Goal: Information Seeking & Learning: Find specific fact

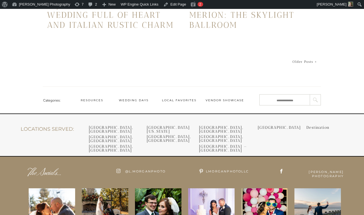
scroll to position [1378, 0]
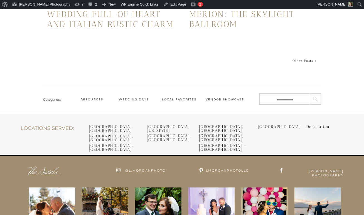
click at [276, 102] on div at bounding box center [290, 99] width 62 height 11
click at [277, 98] on input "Search for:" at bounding box center [285, 99] width 47 height 4
type input "****"
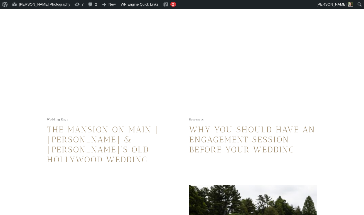
scroll to position [349, 0]
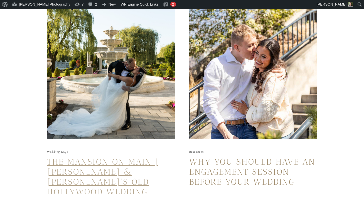
click at [102, 163] on link "The Mansion on Main | [PERSON_NAME] & [PERSON_NAME]’s Old Hollywood Wedding" at bounding box center [102, 177] width 111 height 40
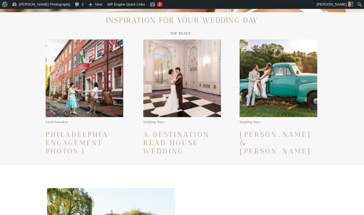
scroll to position [174, 0]
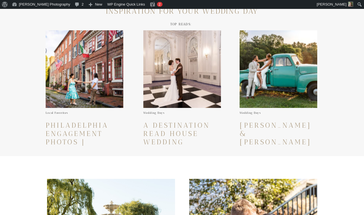
click at [278, 63] on img at bounding box center [279, 69] width 78 height 78
click at [266, 137] on link "[PERSON_NAME] & [PERSON_NAME] Radiant Summer Lancaster Barn Wedding" at bounding box center [278, 150] width 76 height 58
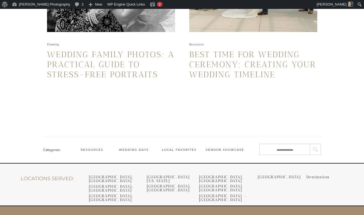
scroll to position [1000, 0]
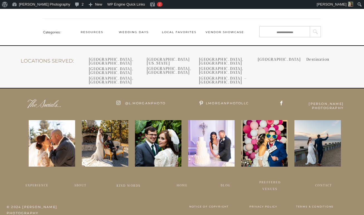
click at [283, 32] on input "Search for:" at bounding box center [285, 32] width 47 height 4
type input "********"
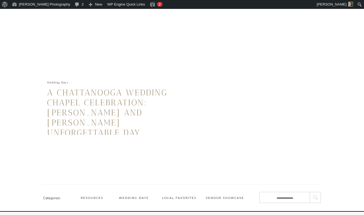
scroll to position [466, 0]
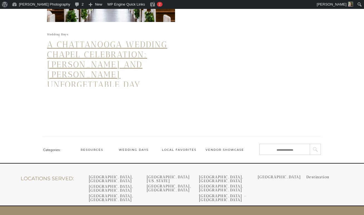
click at [89, 46] on link "A Chattanooga Wedding Chapel Celebration: [PERSON_NAME] and [PERSON_NAME] Unfor…" at bounding box center [107, 65] width 120 height 50
